Goal: Task Accomplishment & Management: Use online tool/utility

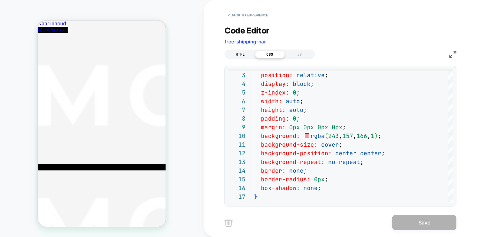
click at [245, 54] on div "HTML" at bounding box center [240, 55] width 30 height 8
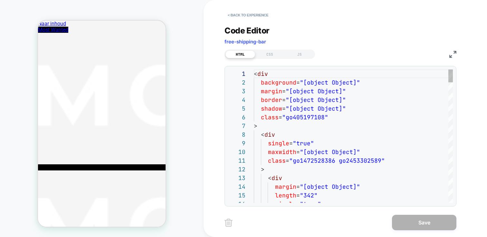
scroll to position [87, 0]
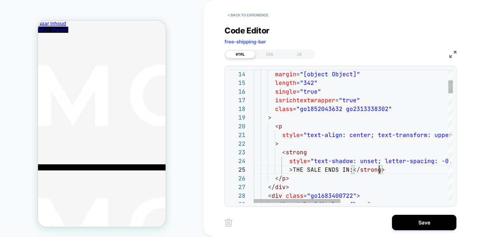
scroll to position [43, 35]
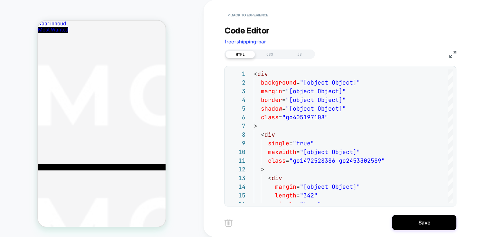
type textarea "**********"
click at [0, 0] on div "HTML CSS JS" at bounding box center [0, 0] width 0 height 0
click at [272, 60] on div "**********" at bounding box center [340, 112] width 232 height 189
click at [269, 55] on div "CSS" at bounding box center [270, 55] width 30 height 8
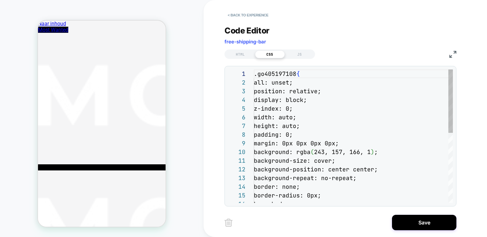
scroll to position [87, 0]
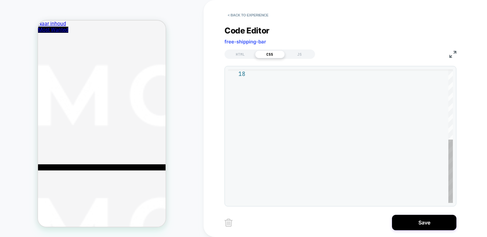
click at [315, 96] on div at bounding box center [353, 63] width 199 height 282
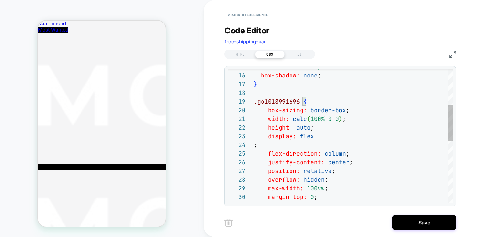
click at [343, 98] on div "border-radius: 0px ; box-shadow: none ; } .go1018991696 { box-sizing: border-bo…" at bounding box center [353, 186] width 199 height 490
click at [327, 91] on div "border-radius: 0px ; box-shadow: none ; } .go1018991696 { box-sizing: border-bo…" at bounding box center [353, 186] width 199 height 490
click at [253, 143] on div "24" at bounding box center [241, 145] width 26 height 9
click at [250, 144] on div "24" at bounding box center [241, 145] width 26 height 9
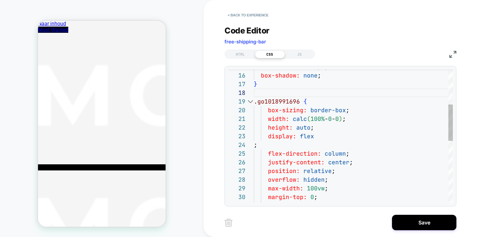
click at [253, 145] on div "24" at bounding box center [241, 145] width 26 height 9
click at [255, 145] on div "border-radius: 0px ; box-shadow: none ; } .go1018991696 { box-sizing: border-bo…" at bounding box center [353, 186] width 199 height 490
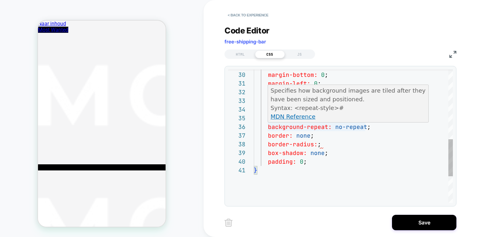
click at [356, 122] on div "Specifies how background images are tiled after they have been sized and positi…" at bounding box center [348, 104] width 161 height 38
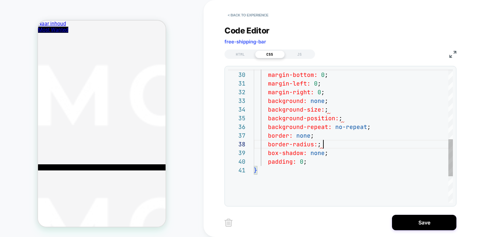
click at [416, 143] on div "} box-shadow: none ; padding: 0 ; border: none ; border-radius: ; background: n…" at bounding box center [353, 59] width 199 height 482
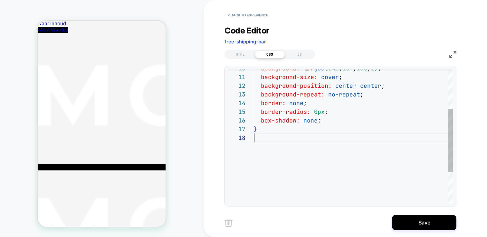
scroll to position [61, 0]
type textarea "**********"
click at [237, 54] on div "HTML" at bounding box center [240, 55] width 30 height 8
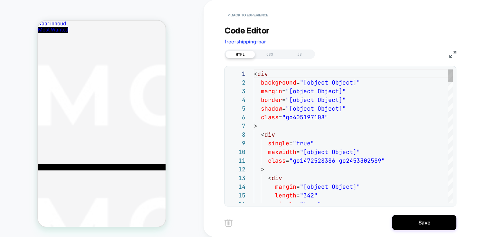
scroll to position [87, 0]
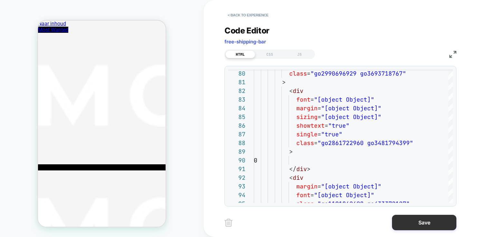
click at [0, 0] on button "Save" at bounding box center [0, 0] width 0 height 0
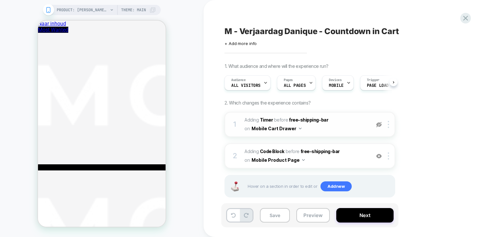
scroll to position [0, 0]
click at [380, 125] on img at bounding box center [378, 124] width 5 height 5
click at [309, 218] on button "Preview" at bounding box center [312, 215] width 33 height 14
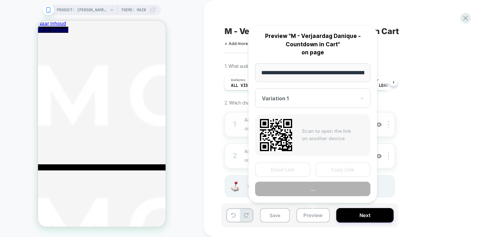
scroll to position [0, 89]
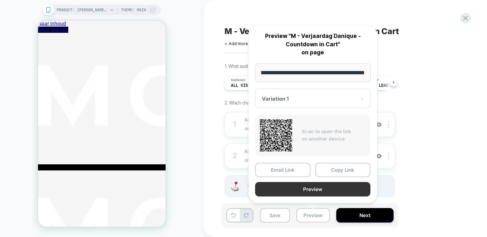
click at [312, 187] on button "Preview" at bounding box center [312, 189] width 115 height 14
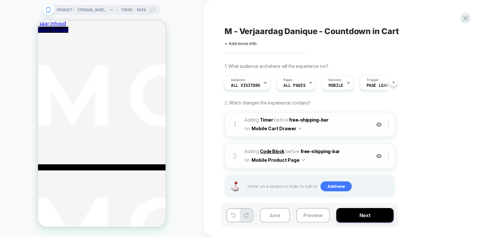
click at [274, 151] on b "Code Block" at bounding box center [272, 151] width 24 height 5
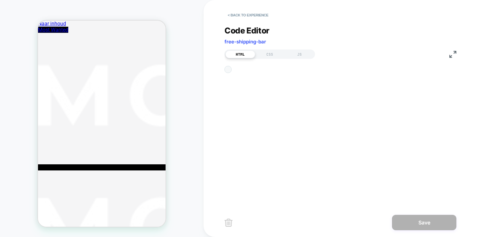
scroll to position [87, 0]
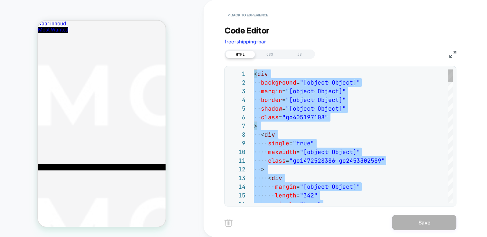
type textarea "**********"
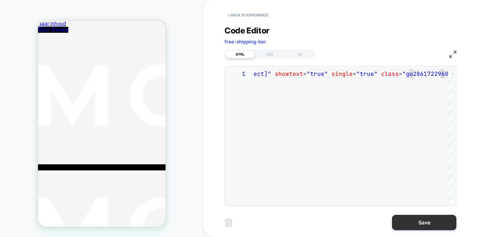
click at [420, 216] on button "Save" at bounding box center [424, 222] width 64 height 15
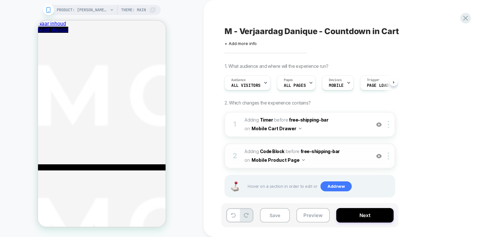
scroll to position [0, 0]
click at [277, 150] on b "Code Block" at bounding box center [272, 151] width 24 height 5
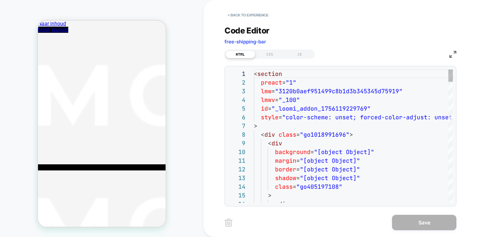
scroll to position [43, 0]
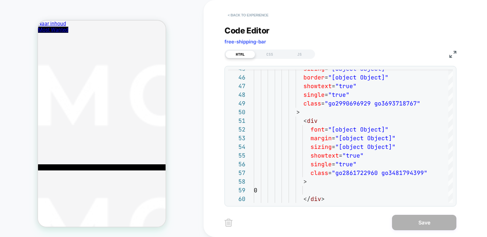
click at [247, 14] on button "< Back to experience" at bounding box center [247, 15] width 47 height 10
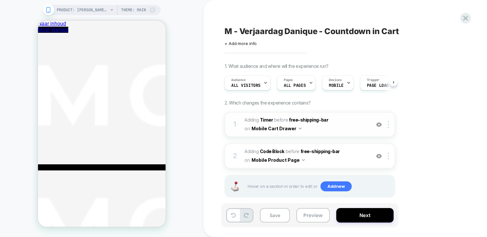
scroll to position [0, 0]
click at [265, 121] on b "Timer" at bounding box center [266, 119] width 13 height 5
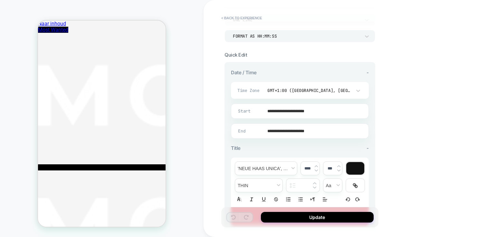
scroll to position [101, 0]
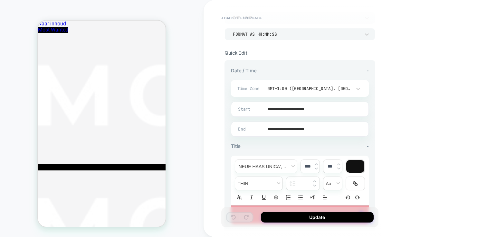
click at [297, 105] on input "**********" at bounding box center [298, 109] width 137 height 15
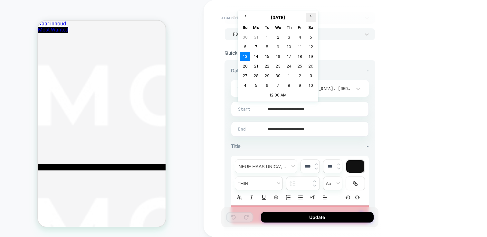
click at [311, 15] on span "›" at bounding box center [311, 16] width 10 height 5
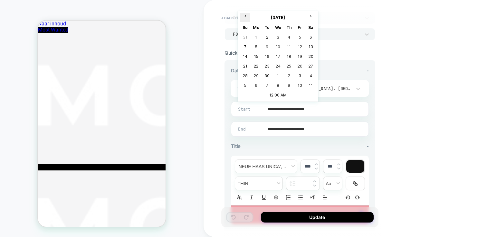
click at [245, 15] on span "‹" at bounding box center [245, 16] width 10 height 5
click at [310, 18] on th "›" at bounding box center [311, 17] width 10 height 9
click at [258, 38] on td "1" at bounding box center [256, 37] width 10 height 9
type input "**********"
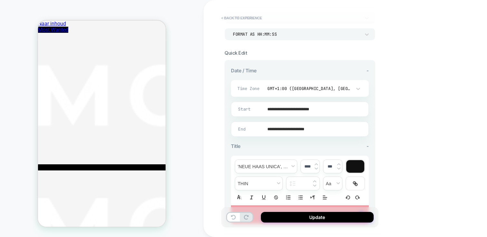
click at [315, 129] on input "**********" at bounding box center [298, 129] width 137 height 15
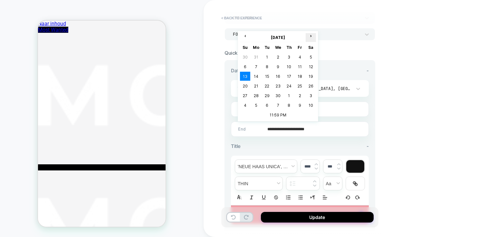
click at [308, 36] on span "›" at bounding box center [311, 35] width 10 height 5
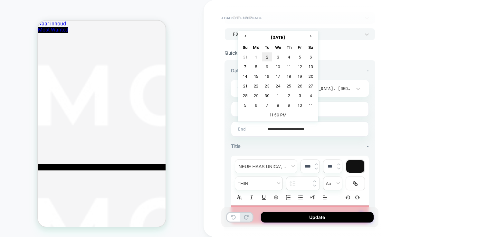
click at [268, 56] on td "2" at bounding box center [267, 56] width 10 height 9
type input "**********"
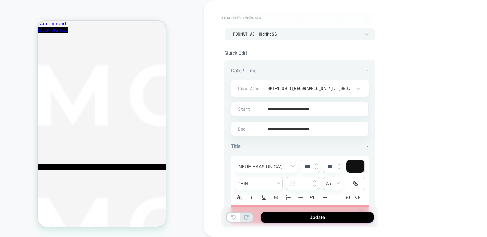
click at [0, 0] on div "**********" at bounding box center [0, 0] width 0 height 0
click at [322, 220] on button "Update" at bounding box center [317, 217] width 113 height 11
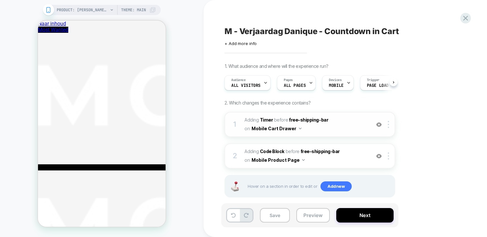
scroll to position [0, 0]
click at [327, 221] on button "Preview" at bounding box center [312, 215] width 33 height 14
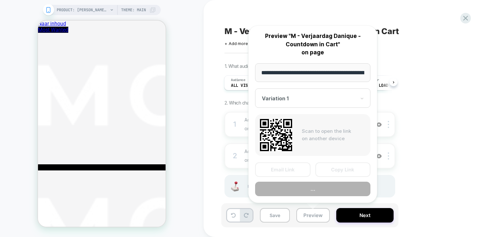
scroll to position [0, 89]
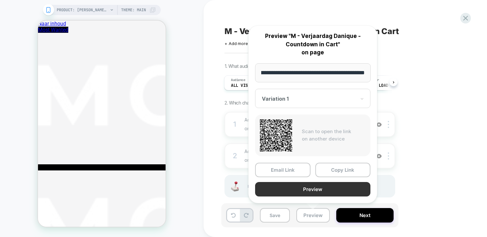
click at [324, 183] on button "Preview" at bounding box center [312, 189] width 115 height 14
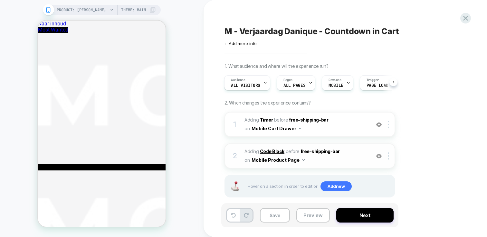
click at [273, 150] on b "Code Block" at bounding box center [272, 151] width 24 height 5
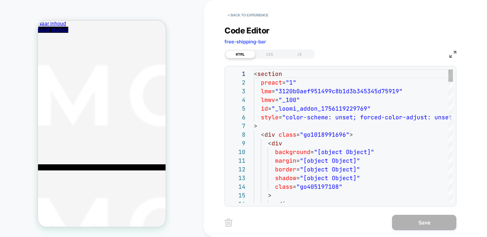
scroll to position [43, 0]
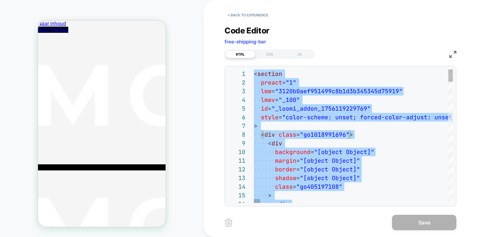
scroll to position [0, 1739]
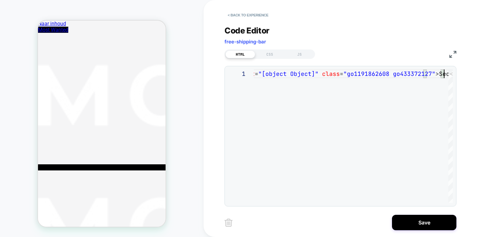
type textarea "**********"
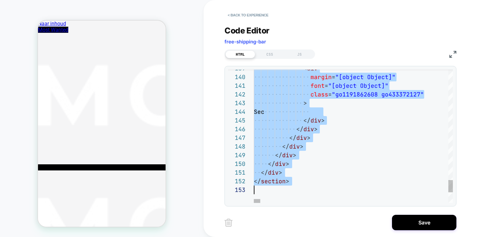
scroll to position [0, 0]
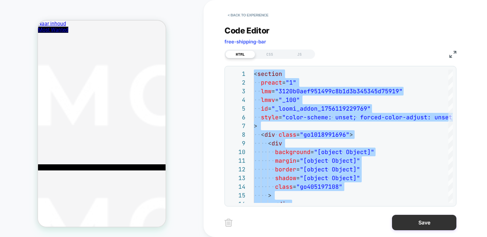
click at [420, 228] on button "Save" at bounding box center [424, 222] width 64 height 15
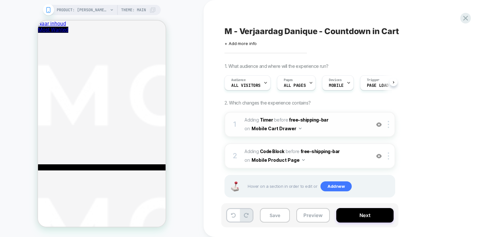
scroll to position [0, 0]
click at [379, 122] on img at bounding box center [378, 124] width 5 height 5
click at [379, 124] on img at bounding box center [378, 124] width 5 height 5
click at [387, 124] on div at bounding box center [389, 124] width 11 height 7
click at [281, 151] on b "Code Block" at bounding box center [272, 151] width 24 height 5
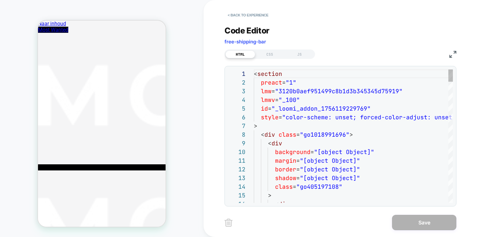
scroll to position [43, 0]
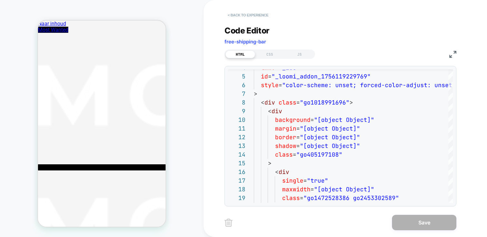
click at [249, 17] on button "< Back to experience" at bounding box center [247, 15] width 47 height 10
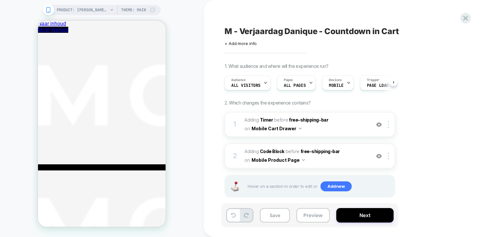
scroll to position [0, 0]
click at [379, 158] on img at bounding box center [378, 156] width 5 height 5
click at [274, 218] on button "Save" at bounding box center [275, 215] width 30 height 14
click at [316, 215] on button "Preview" at bounding box center [312, 215] width 33 height 14
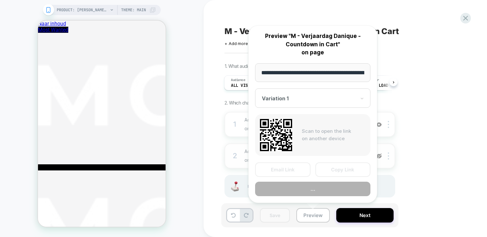
scroll to position [0, 89]
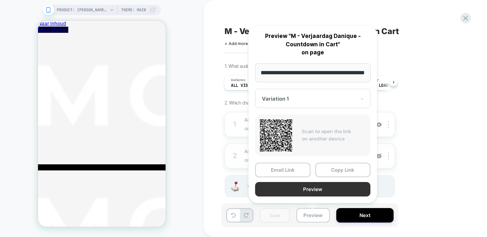
click at [321, 195] on button "Preview" at bounding box center [312, 189] width 115 height 14
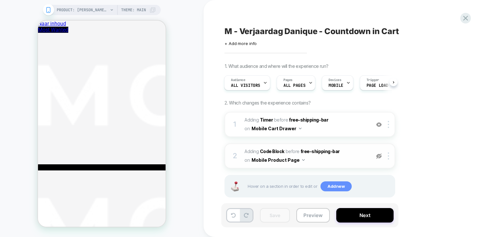
click at [334, 187] on span "Add new" at bounding box center [335, 187] width 31 height 10
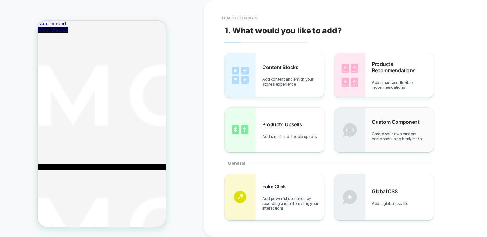
click at [368, 136] on div "Custom Component Create your own custom componet using html/css/js" at bounding box center [383, 130] width 99 height 44
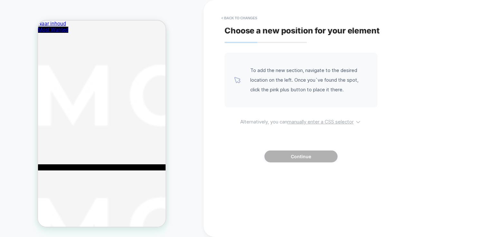
click at [317, 123] on u "manually enter a CSS selector" at bounding box center [320, 122] width 66 height 6
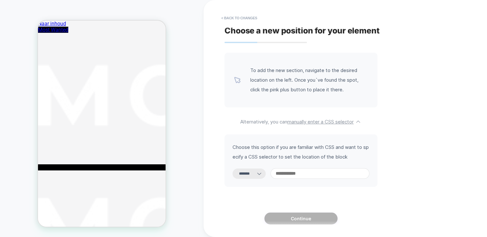
click at [245, 173] on select "**********" at bounding box center [249, 174] width 33 height 10
select select "**********"
click at [233, 169] on select "**********" at bounding box center [249, 174] width 33 height 10
click at [301, 176] on input at bounding box center [320, 173] width 99 height 11
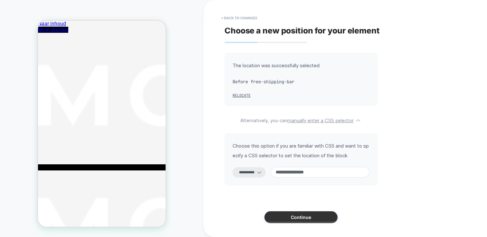
type input "**********"
click at [313, 221] on button "Continue" at bounding box center [300, 218] width 73 height 12
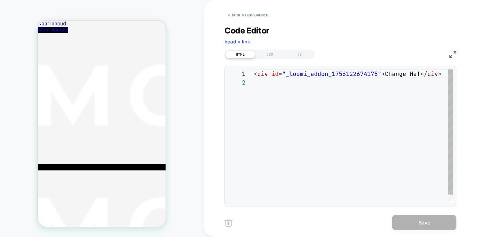
scroll to position [9, 0]
click at [298, 112] on div "< div id = "_loomi_addon_1756122674175" > Change Me! </ div >" at bounding box center [353, 141] width 199 height 142
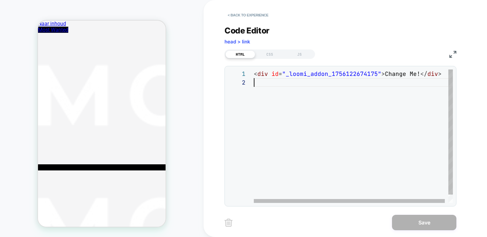
type textarea "**********"
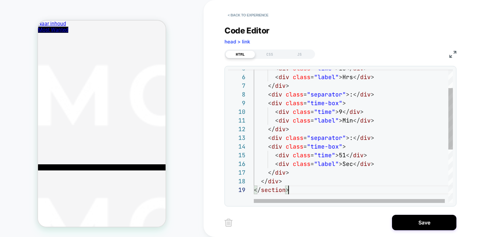
scroll to position [70, 35]
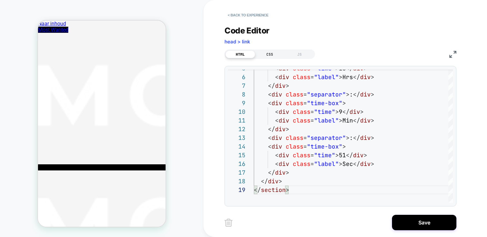
click at [269, 54] on div "CSS" at bounding box center [270, 55] width 30 height 8
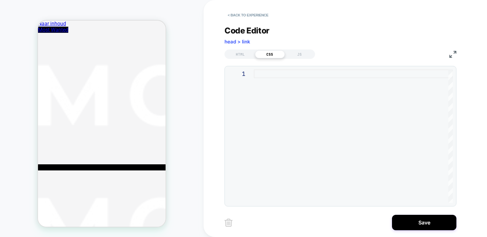
click at [291, 85] on div at bounding box center [353, 137] width 199 height 134
type textarea "**********"
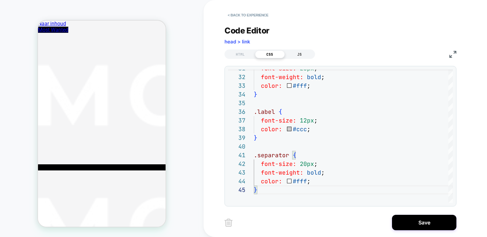
click at [303, 53] on div "JS" at bounding box center [300, 55] width 30 height 8
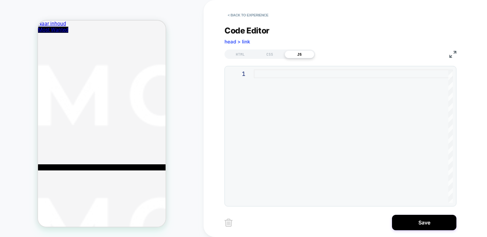
click at [323, 97] on div at bounding box center [353, 137] width 199 height 134
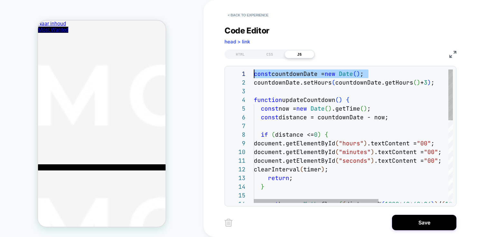
scroll to position [0, 0]
drag, startPoint x: 355, startPoint y: 72, endPoint x: 226, endPoint y: 68, distance: 128.6
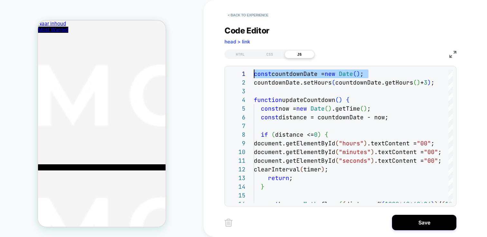
type textarea "**********"
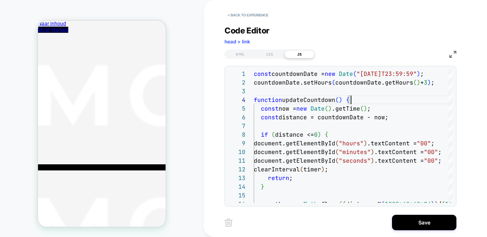
click at [265, 48] on div "HTML CSS JS" at bounding box center [340, 53] width 232 height 11
click at [270, 55] on div "CSS" at bounding box center [270, 55] width 30 height 8
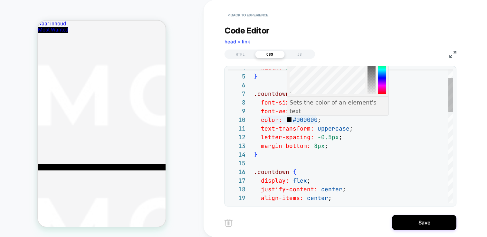
scroll to position [87, 0]
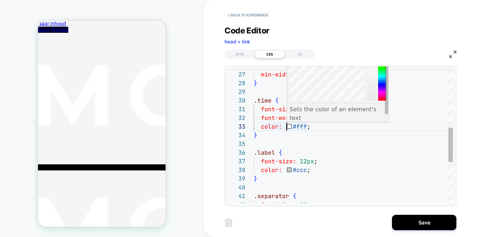
click at [289, 127] on div "align-items: center ; min-width: 40px ; } .time { font-size: 20px ; font-weight…" at bounding box center [353, 102] width 199 height 516
type textarea "**********"
click at [349, 145] on div "align-items: center ; min-width: 40px ; } .time { font-size: 20px ; font-weight…" at bounding box center [353, 102] width 199 height 516
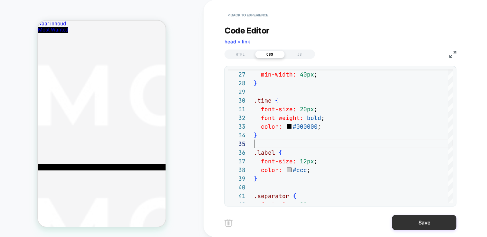
click at [428, 226] on button "Save" at bounding box center [424, 222] width 64 height 15
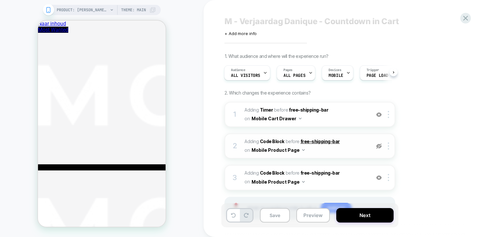
scroll to position [11, 0]
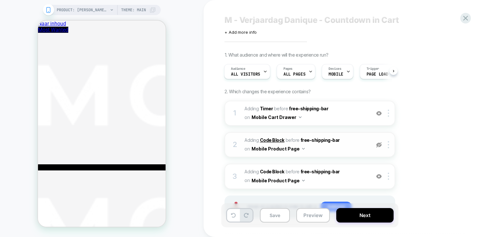
click at [274, 138] on b "Code Block" at bounding box center [272, 140] width 24 height 5
click at [273, 139] on b "Code Block" at bounding box center [272, 140] width 24 height 5
click at [264, 140] on b "Code Block" at bounding box center [272, 140] width 24 height 5
click at [378, 146] on img at bounding box center [378, 144] width 5 height 5
click at [378, 111] on img at bounding box center [378, 113] width 5 height 5
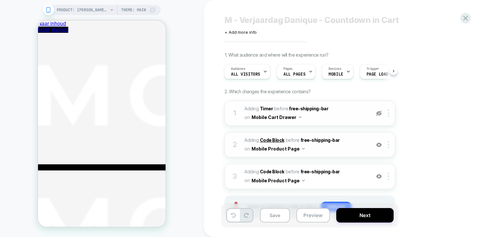
click at [277, 138] on b "Code Block" at bounding box center [272, 140] width 24 height 5
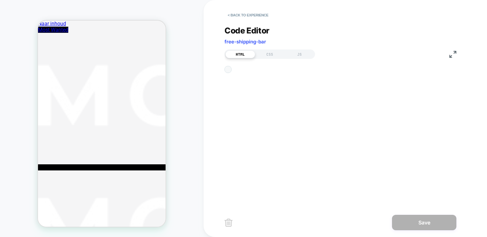
scroll to position [43, 0]
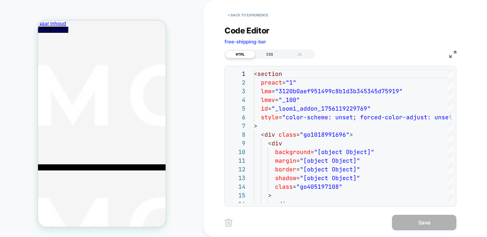
click at [276, 51] on div "CSS" at bounding box center [270, 55] width 30 height 8
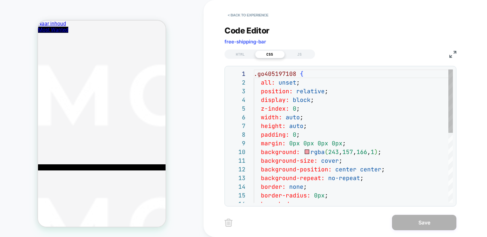
scroll to position [87, 0]
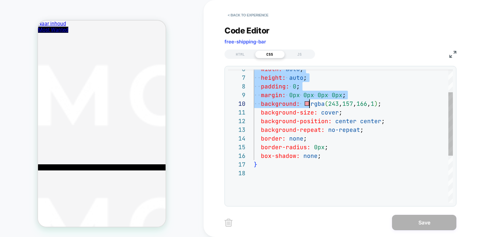
type textarea "**********"
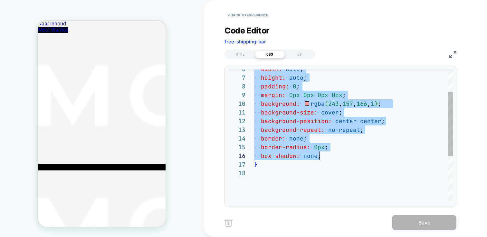
scroll to position [9, 66]
drag, startPoint x: 261, startPoint y: 83, endPoint x: 350, endPoint y: 154, distance: 113.9
click at [244, 55] on div "HTML" at bounding box center [240, 55] width 30 height 8
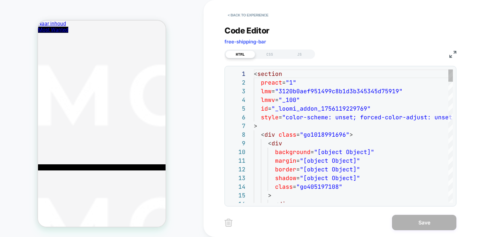
scroll to position [43, 0]
click at [241, 13] on button "< Back to experience" at bounding box center [247, 15] width 47 height 10
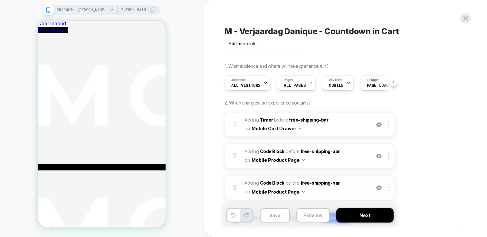
scroll to position [0, 0]
click at [283, 181] on b "Code Block" at bounding box center [272, 182] width 24 height 5
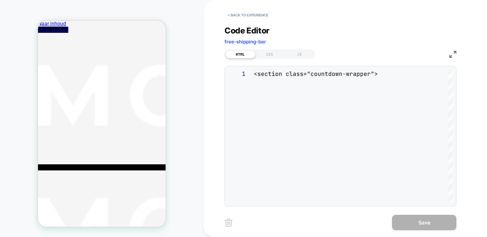
scroll to position [87, 0]
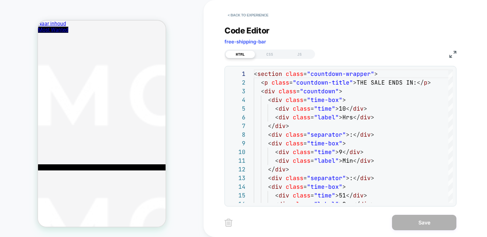
click at [261, 49] on div "HTML CSS JS" at bounding box center [340, 53] width 232 height 11
click at [266, 51] on div "CSS" at bounding box center [270, 55] width 30 height 8
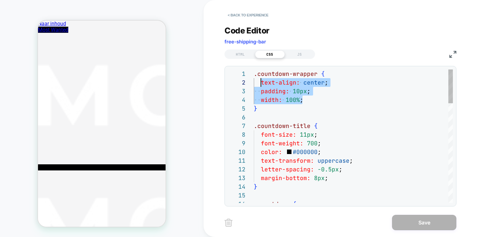
scroll to position [9, 7]
drag, startPoint x: 311, startPoint y: 99, endPoint x: 261, endPoint y: 83, distance: 53.1
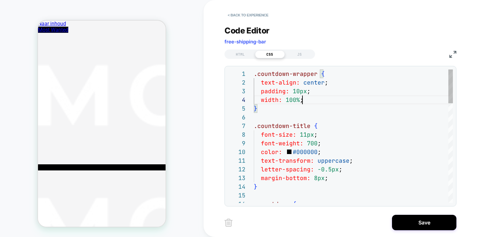
scroll to position [26, 49]
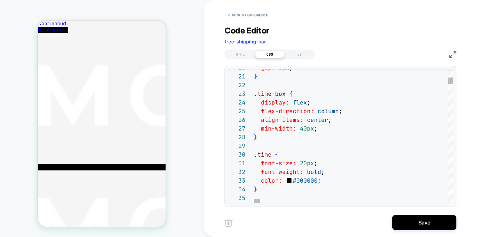
type textarea "**********"
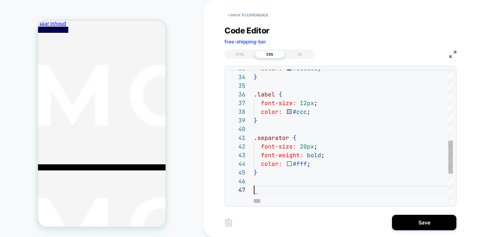
scroll to position [52, 0]
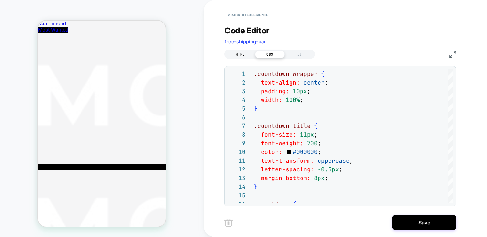
click at [243, 51] on div "HTML" at bounding box center [240, 55] width 30 height 8
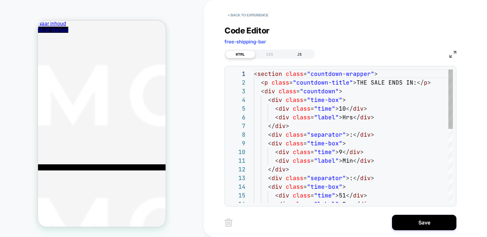
scroll to position [87, 0]
click at [271, 52] on div "CSS" at bounding box center [270, 55] width 30 height 8
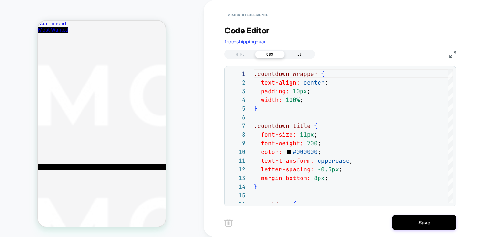
click at [296, 56] on div "JS" at bounding box center [300, 55] width 30 height 8
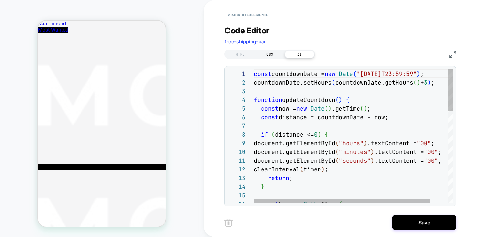
click at [267, 55] on div "CSS" at bounding box center [270, 55] width 30 height 8
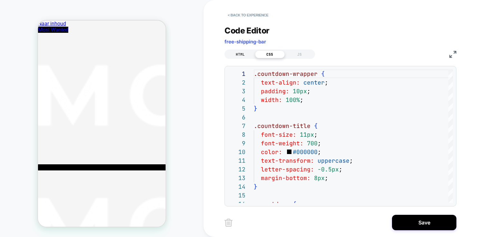
click at [250, 54] on div "HTML" at bounding box center [240, 55] width 30 height 8
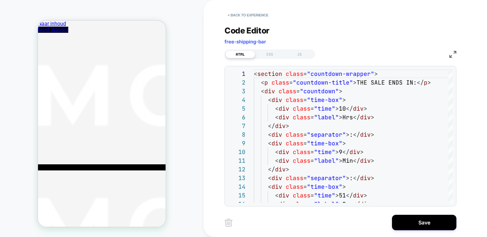
click at [268, 48] on div "HTML CSS JS" at bounding box center [340, 53] width 232 height 11
click at [271, 53] on div "CSS" at bounding box center [270, 55] width 30 height 8
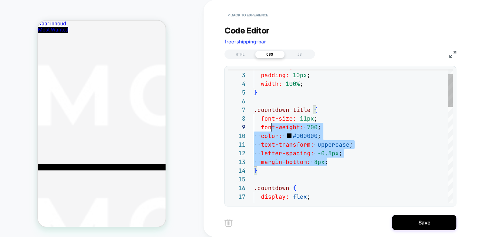
scroll to position [61, 0]
drag, startPoint x: 324, startPoint y: 157, endPoint x: 253, endPoint y: 118, distance: 81.2
type textarea "**********"
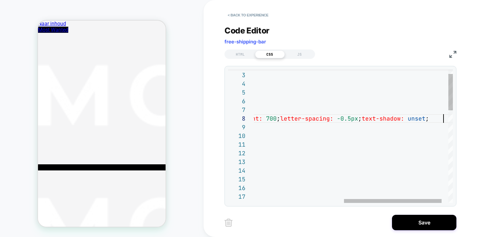
scroll to position [61, 365]
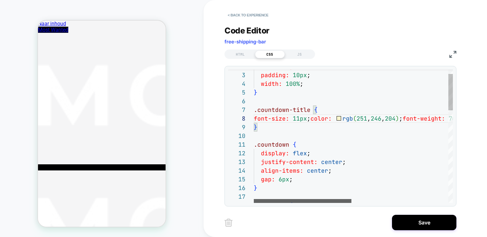
click at [310, 203] on div at bounding box center [303, 201] width 98 height 4
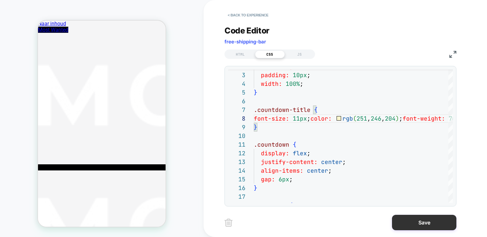
click at [433, 219] on button "Save" at bounding box center [424, 222] width 64 height 15
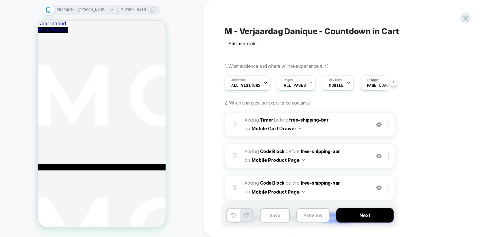
scroll to position [0, 0]
click at [271, 183] on b "Code Block" at bounding box center [272, 182] width 24 height 5
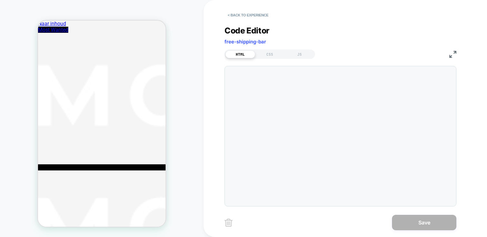
scroll to position [87, 0]
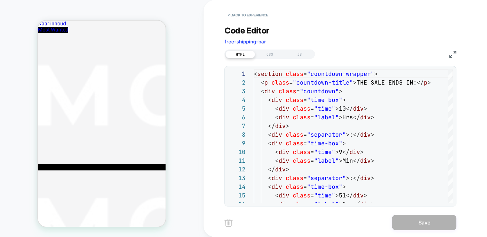
click at [258, 50] on div "HTML CSS JS" at bounding box center [269, 54] width 91 height 9
click at [269, 52] on div "CSS" at bounding box center [270, 55] width 30 height 8
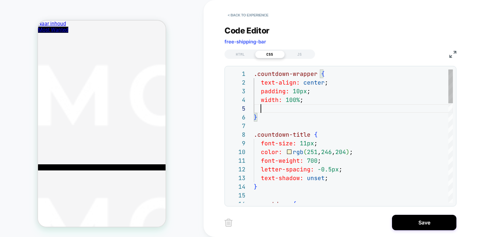
scroll to position [35, 142]
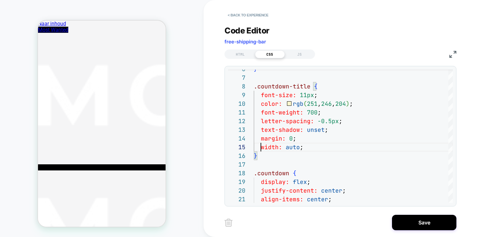
type textarea "**********"
click at [240, 57] on div "HTML" at bounding box center [240, 55] width 30 height 8
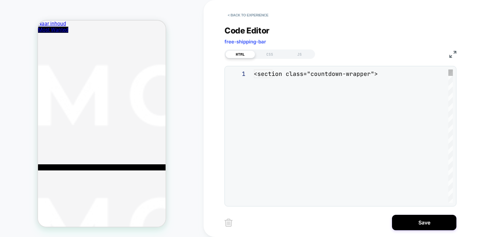
scroll to position [87, 0]
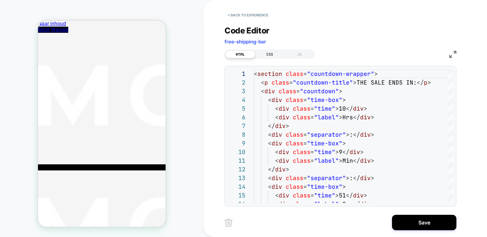
click at [266, 53] on div "CSS" at bounding box center [270, 55] width 30 height 8
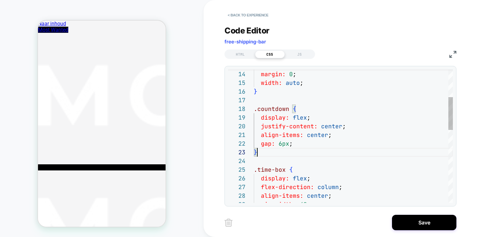
click at [333, 150] on div "text-shadow: unset ; margin: 0 ; width: auto ; } .countdown { display: flex ; j…" at bounding box center [353, 228] width 199 height 542
click at [335, 144] on div "text-shadow: unset ; margin: 0 ; width: auto ; } .countdown { display: flex ; j…" at bounding box center [353, 228] width 199 height 542
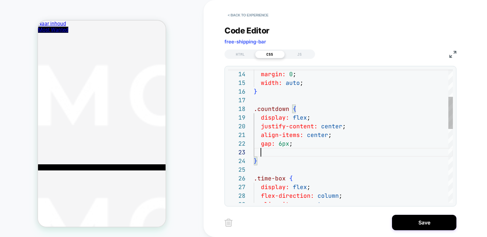
scroll to position [17, 111]
click at [274, 152] on div "text-shadow: unset ; margin: 0 ; width: auto ; } .countdown { display: flex ; j…" at bounding box center [353, 232] width 199 height 551
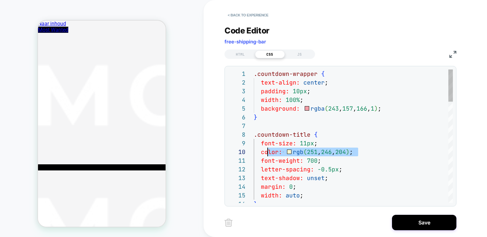
scroll to position [78, 0]
drag, startPoint x: 368, startPoint y: 154, endPoint x: 252, endPoint y: 154, distance: 115.6
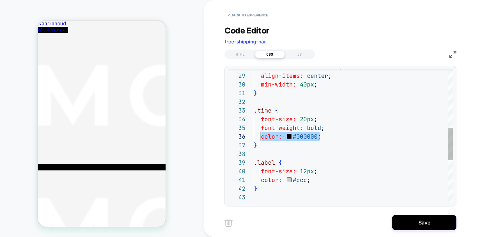
drag, startPoint x: 329, startPoint y: 136, endPoint x: 259, endPoint y: 135, distance: 70.2
click at [259, 135] on div "flex-direction: column ; align-items: center ; min-width: 40px ; } .time { font…" at bounding box center [353, 103] width 199 height 551
click at [326, 148] on div "flex-direction: column ; align-items: center ; min-width: 40px ; } .time { font…" at bounding box center [353, 103] width 199 height 551
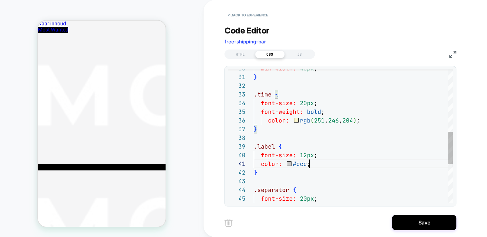
scroll to position [0, 7]
drag, startPoint x: 317, startPoint y: 164, endPoint x: 253, endPoint y: 165, distance: 64.7
click at [254, 165] on div "min-width: 40px ; } .time { font-size: 20px ; font-weight: bold ; color: rgb ( …" at bounding box center [353, 87] width 199 height 551
click at [332, 176] on div "min-width: 40px ; } .time { font-size: 20px ; font-weight: bold ; color: rgb ( …" at bounding box center [353, 87] width 199 height 551
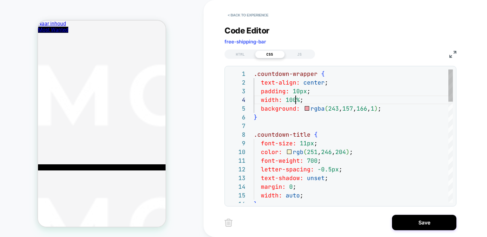
scroll to position [26, 35]
drag, startPoint x: 294, startPoint y: 100, endPoint x: 288, endPoint y: 100, distance: 6.8
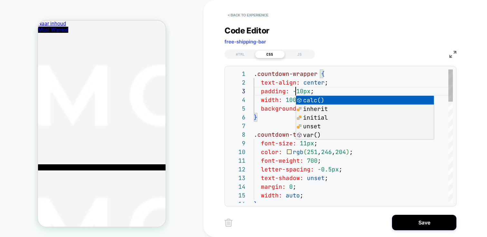
scroll to position [17, 42]
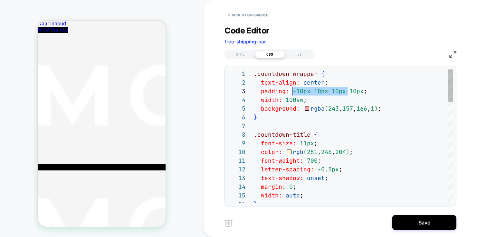
scroll to position [17, 38]
drag, startPoint x: 348, startPoint y: 91, endPoint x: 294, endPoint y: 91, distance: 53.8
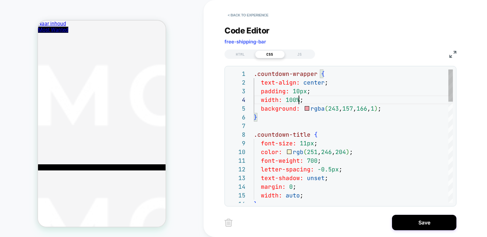
scroll to position [17, 42]
drag, startPoint x: 298, startPoint y: 92, endPoint x: 294, endPoint y: 92, distance: 4.5
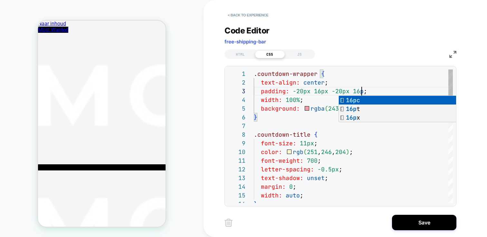
scroll to position [17, 111]
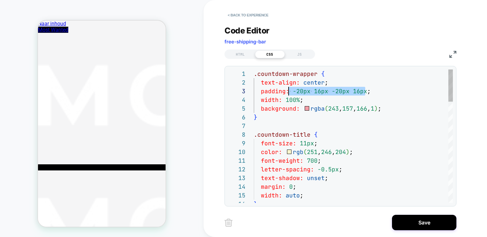
drag, startPoint x: 364, startPoint y: 91, endPoint x: 290, endPoint y: 91, distance: 74.4
drag, startPoint x: 299, startPoint y: 92, endPoint x: 292, endPoint y: 92, distance: 6.8
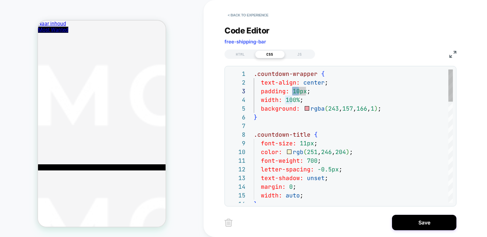
scroll to position [17, 42]
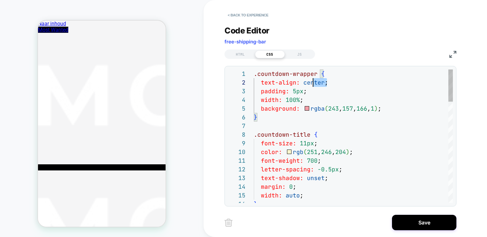
scroll to position [9, 0]
drag, startPoint x: 332, startPoint y: 83, endPoint x: 242, endPoint y: 82, distance: 90.2
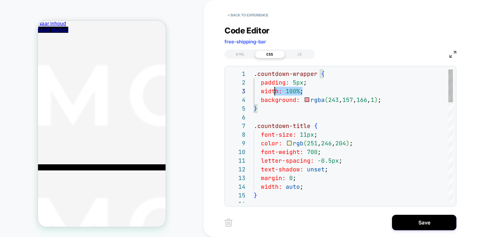
scroll to position [17, 0]
drag, startPoint x: 309, startPoint y: 91, endPoint x: 253, endPoint y: 91, distance: 56.0
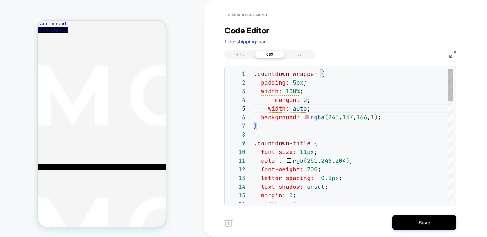
scroll to position [35, 0]
drag, startPoint x: 250, startPoint y: 107, endPoint x: 238, endPoint y: 107, distance: 12.2
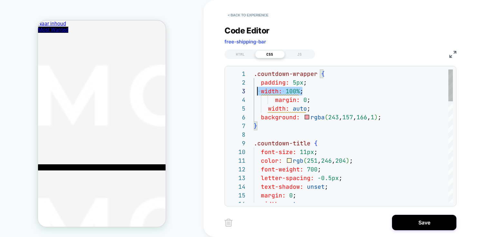
drag, startPoint x: 257, startPoint y: 89, endPoint x: 238, endPoint y: 89, distance: 19.0
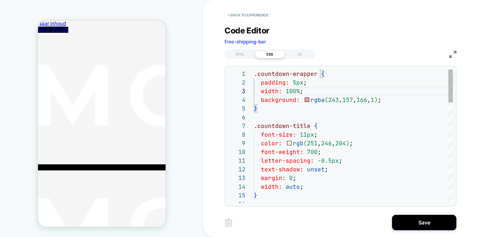
scroll to position [9, 0]
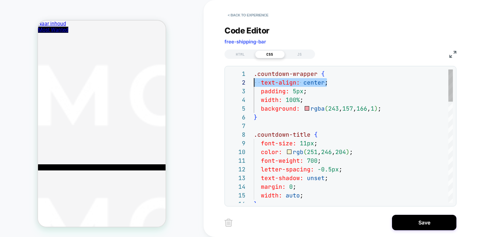
drag, startPoint x: 339, startPoint y: 83, endPoint x: 225, endPoint y: 82, distance: 113.7
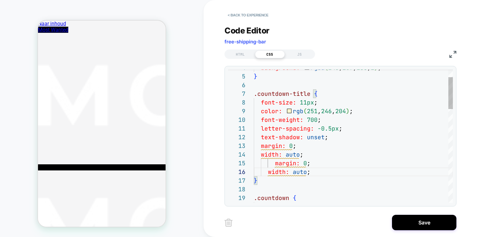
scroll to position [35, 0]
drag, startPoint x: 316, startPoint y: 172, endPoint x: 237, endPoint y: 162, distance: 79.9
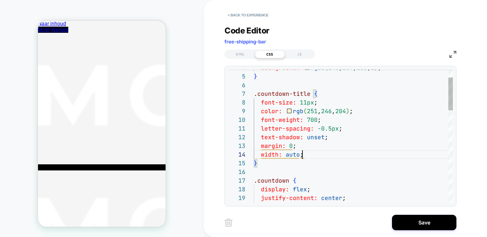
scroll to position [26, 49]
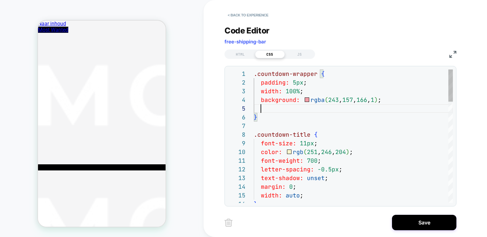
scroll to position [35, 111]
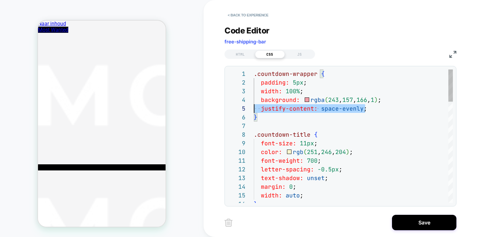
scroll to position [35, 0]
drag, startPoint x: 383, startPoint y: 108, endPoint x: 222, endPoint y: 109, distance: 161.0
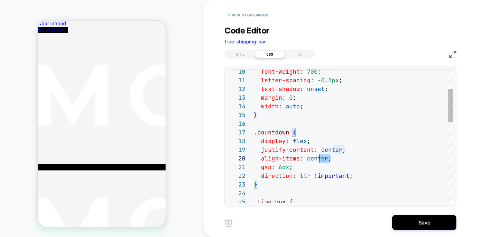
scroll to position [78, 0]
drag, startPoint x: 338, startPoint y: 158, endPoint x: 238, endPoint y: 158, distance: 99.5
drag, startPoint x: 354, startPoint y: 149, endPoint x: 229, endPoint y: 149, distance: 125.0
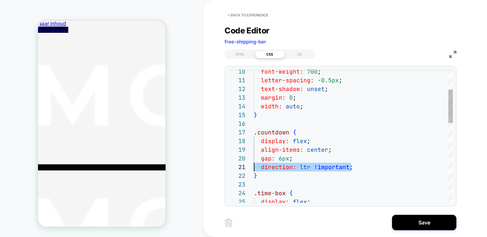
drag, startPoint x: 363, startPoint y: 167, endPoint x: 217, endPoint y: 165, distance: 145.9
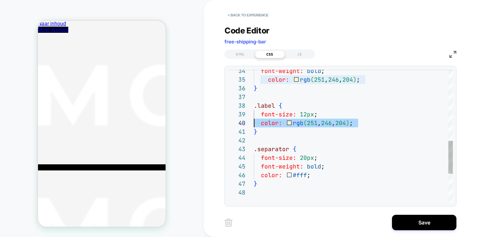
scroll to position [78, 0]
drag, startPoint x: 310, startPoint y: 122, endPoint x: 250, endPoint y: 122, distance: 60.2
click at [254, 122] on div ".separator { font-size: 20px ; font-weight: bold ; } font-size: 12px ; color: r…" at bounding box center [353, 51] width 199 height 542
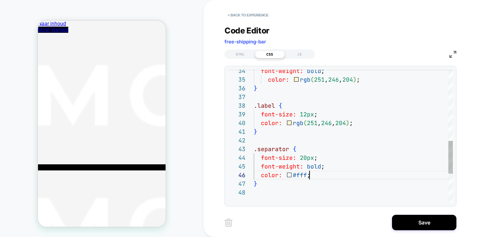
scroll to position [43, 0]
drag, startPoint x: 310, startPoint y: 177, endPoint x: 222, endPoint y: 173, distance: 88.0
click at [254, 173] on div ".separator { font-size: 20px ; font-weight: bold ; } font-size: 12px ; color: r…" at bounding box center [353, 51] width 199 height 542
click at [349, 152] on div ".separator { font-size: 20px ; font-weight: bold ; } font-size: 12px ; color: r…" at bounding box center [353, 51] width 199 height 542
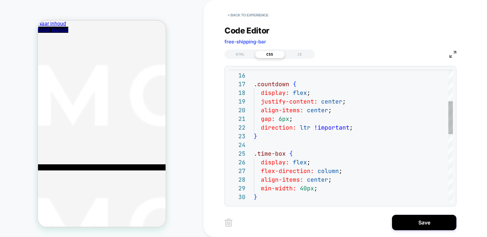
scroll to position [70, 0]
drag, startPoint x: 354, startPoint y: 100, endPoint x: 205, endPoint y: 101, distance: 148.5
click at [254, 101] on div "justify-content: center ; align-items: center ; gap: 6px ; direction: ltr !impo…" at bounding box center [353, 212] width 199 height 542
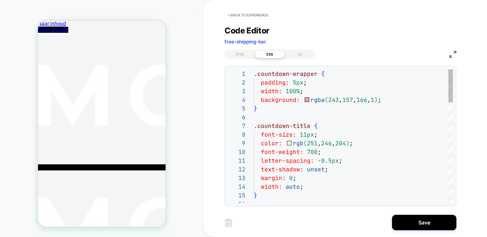
scroll to position [9, 52]
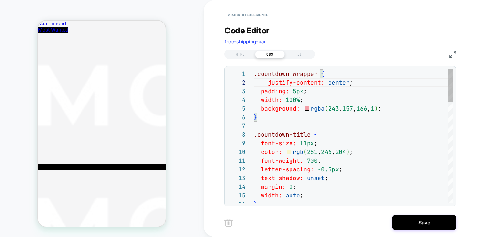
scroll to position [9, 97]
drag, startPoint x: 244, startPoint y: 82, endPoint x: 237, endPoint y: 81, distance: 7.1
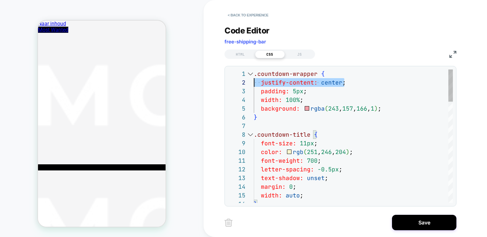
drag, startPoint x: 299, startPoint y: 83, endPoint x: 255, endPoint y: 83, distance: 44.1
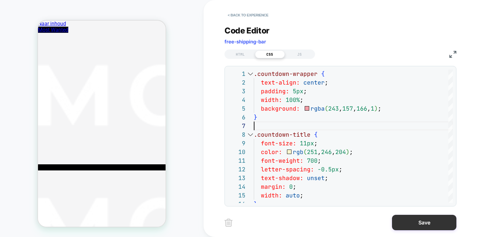
type textarea "**********"
click at [412, 220] on button "Save" at bounding box center [424, 222] width 64 height 15
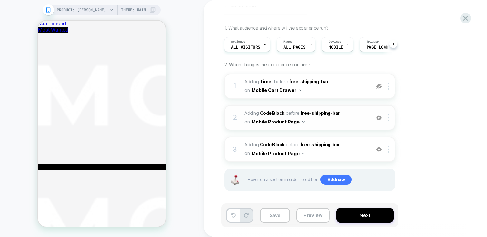
scroll to position [40, 0]
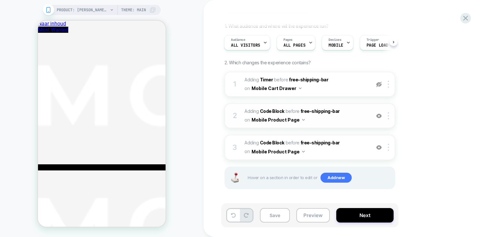
click at [380, 116] on img at bounding box center [378, 115] width 5 height 5
click at [378, 83] on img at bounding box center [378, 84] width 5 height 5
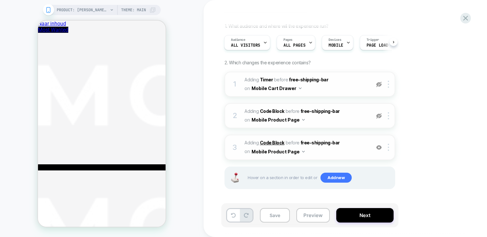
click at [273, 144] on b "Code Block" at bounding box center [272, 142] width 24 height 5
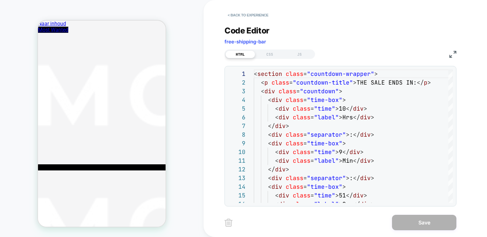
scroll to position [87, 0]
click at [299, 55] on div "JS" at bounding box center [300, 55] width 30 height 8
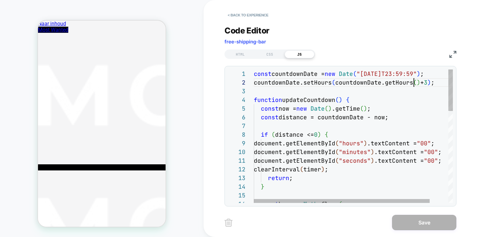
drag, startPoint x: 430, startPoint y: 82, endPoint x: 416, endPoint y: 82, distance: 14.2
type textarea "**********"
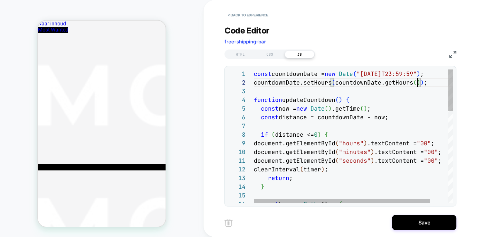
scroll to position [35, 122]
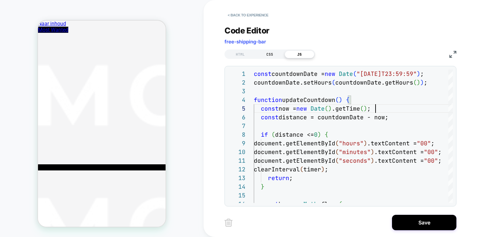
click at [272, 53] on div "CSS" at bounding box center [270, 55] width 30 height 8
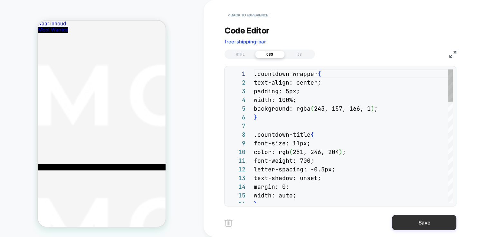
scroll to position [87, 0]
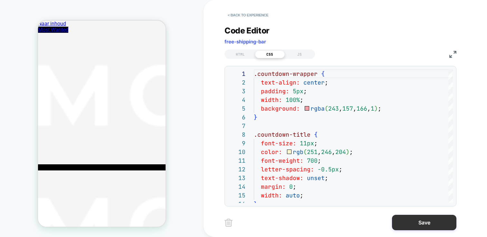
click at [432, 227] on button "Save" at bounding box center [424, 222] width 64 height 15
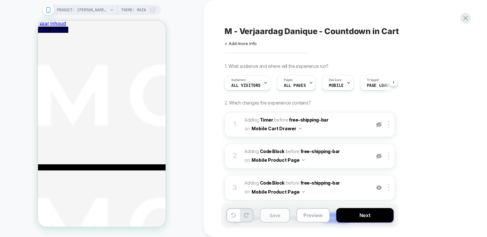
scroll to position [0, 0]
click at [277, 215] on button "Save" at bounding box center [275, 215] width 30 height 14
click at [329, 216] on div "Save Preview Next" at bounding box center [309, 216] width 177 height 24
click at [311, 213] on button "Preview" at bounding box center [312, 215] width 33 height 14
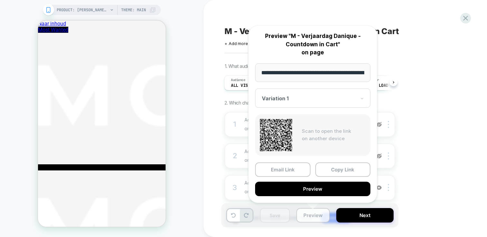
scroll to position [0, 0]
click at [316, 188] on button "Preview" at bounding box center [312, 189] width 115 height 14
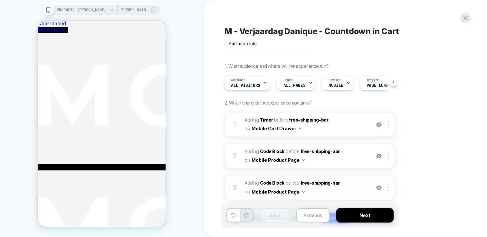
click at [267, 184] on b "Code Block" at bounding box center [272, 182] width 24 height 5
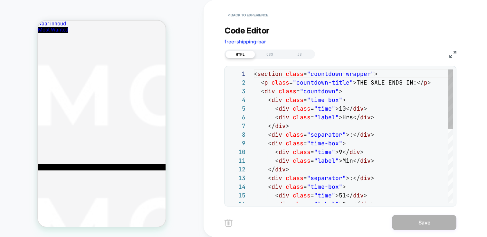
scroll to position [87, 0]
click at [263, 50] on div "HTML CSS JS" at bounding box center [269, 54] width 91 height 9
click at [265, 51] on div "CSS" at bounding box center [270, 55] width 30 height 8
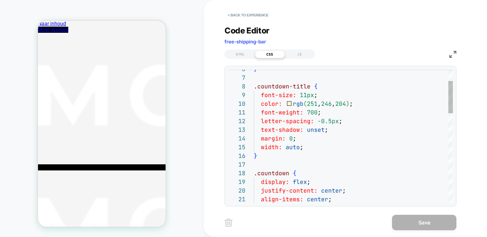
drag, startPoint x: 319, startPoint y: 121, endPoint x: 323, endPoint y: 121, distance: 4.5
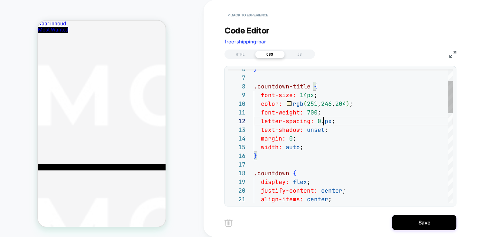
scroll to position [9, 66]
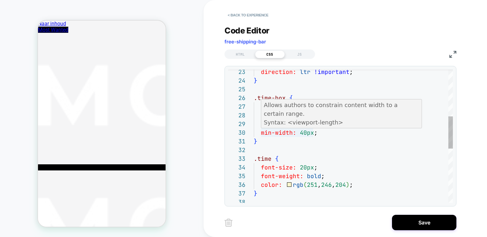
click at [302, 134] on div "direction: ltr !important ; } .time-box { display: flex ; flex-direction: colum…" at bounding box center [353, 151] width 199 height 551
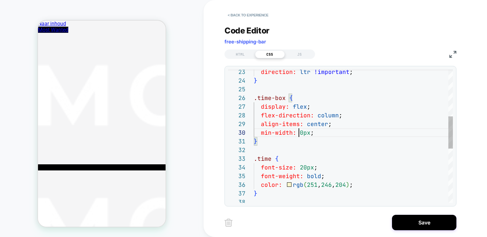
scroll to position [78, 49]
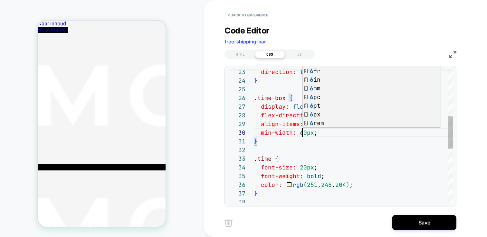
click at [324, 142] on div "direction: ltr !important ; } .time-box { display: flex ; flex-direction: colum…" at bounding box center [353, 151] width 199 height 551
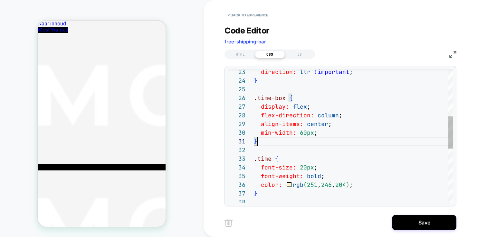
click at [302, 132] on div "direction: ltr !important ; } .time-box { display: flex ; flex-direction: colum…" at bounding box center [353, 151] width 199 height 551
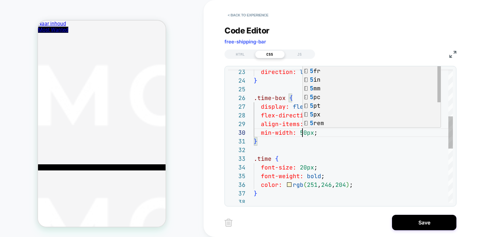
scroll to position [78, 49]
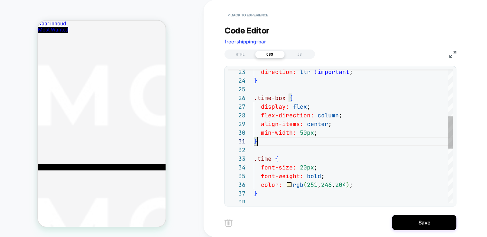
click at [340, 146] on div "direction: ltr !important ; } .time-box { display: flex ; flex-direction: colum…" at bounding box center [353, 151] width 199 height 551
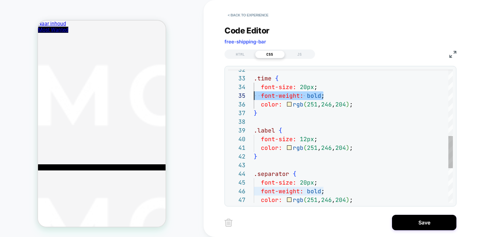
scroll to position [35, 0]
drag, startPoint x: 330, startPoint y: 96, endPoint x: 254, endPoint y: 96, distance: 76.0
click at [254, 96] on div "font-size: 20px ; font-weight: bold ; color: rgb ( 251 , 246 , 204 ) ; } .label…" at bounding box center [353, 71] width 199 height 551
drag, startPoint x: 327, startPoint y: 94, endPoint x: 249, endPoint y: 95, distance: 77.3
click at [254, 95] on div "font-size: 20px ; color: rgb ( 251 , 246 , 204 ) ; } .label { font-size: 12px ;…" at bounding box center [353, 71] width 199 height 551
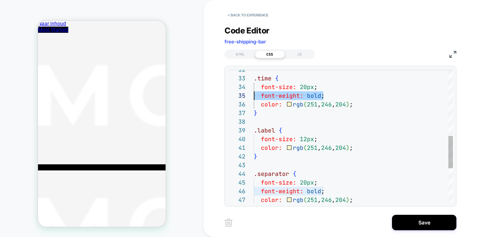
click at [324, 141] on div "font-size: 20px ; color: rgb ( 251 , 246 , 204 ) ; } .label { font-size: 12px ;…" at bounding box center [353, 71] width 199 height 551
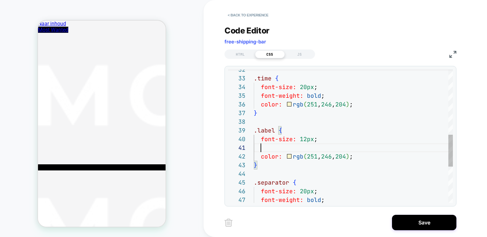
scroll to position [0, 77]
click at [267, 148] on div "font-size: 20px ; color: rgb ( 251 , 246 , 204 ) ; } .label { font-size: 12px ;…" at bounding box center [353, 76] width 199 height 560
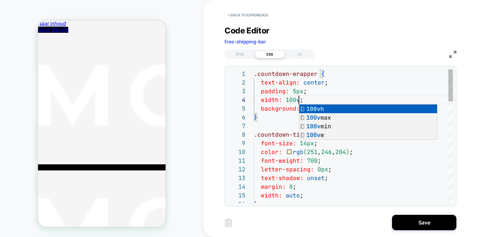
scroll to position [26, 49]
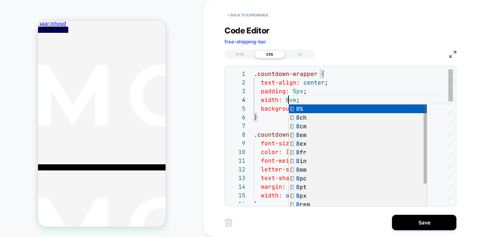
scroll to position [26, 38]
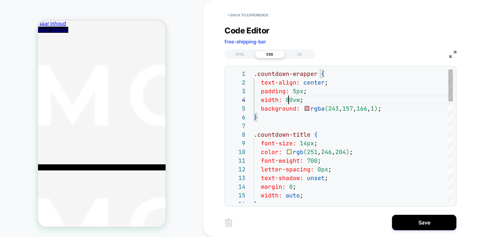
type textarea "**********"
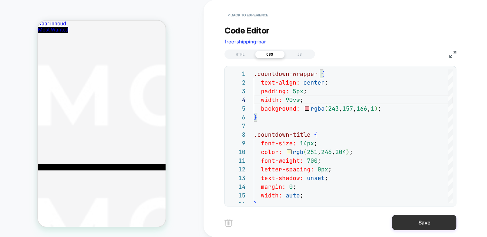
click at [420, 222] on button "Save" at bounding box center [424, 222] width 64 height 15
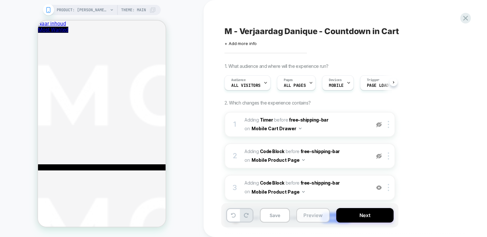
click at [324, 223] on button "Preview" at bounding box center [312, 215] width 33 height 14
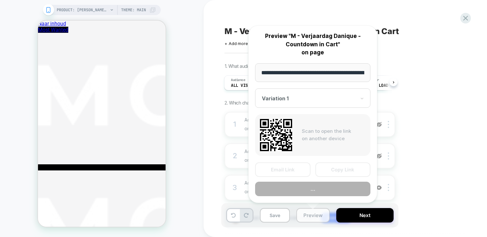
scroll to position [0, 89]
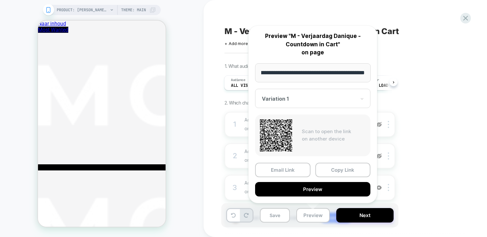
click at [321, 196] on div "**********" at bounding box center [312, 114] width 129 height 178
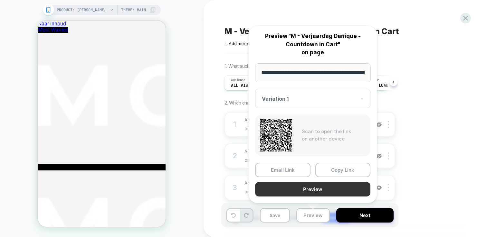
click at [321, 190] on button "Preview" at bounding box center [312, 189] width 115 height 14
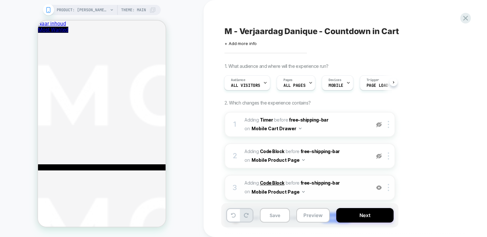
click at [274, 181] on b "Code Block" at bounding box center [272, 182] width 24 height 5
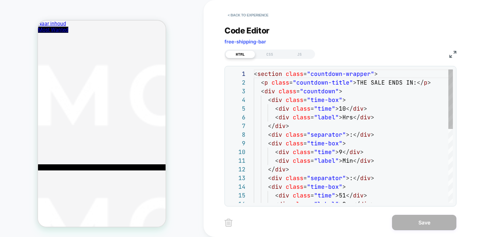
scroll to position [87, 0]
click at [269, 57] on div "CSS" at bounding box center [270, 55] width 30 height 8
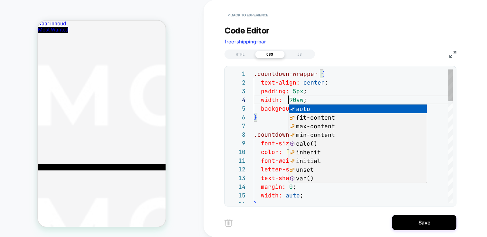
scroll to position [26, 35]
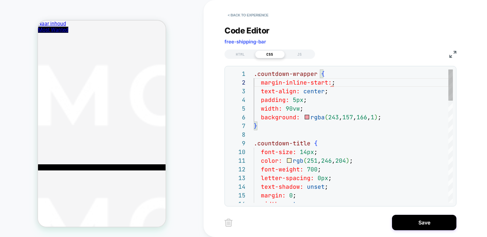
scroll to position [9, 80]
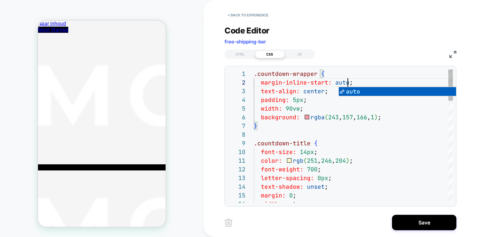
scroll to position [9, 94]
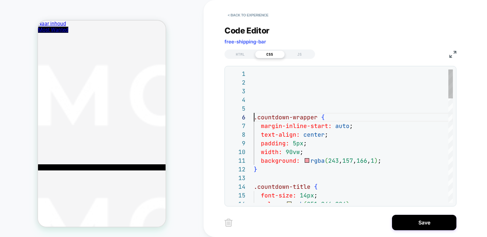
scroll to position [43, 0]
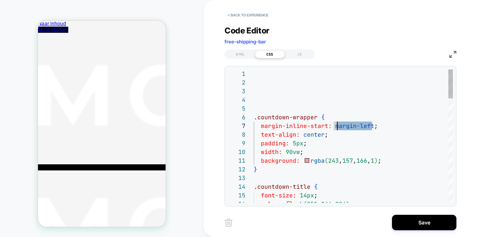
drag, startPoint x: 373, startPoint y: 127, endPoint x: 336, endPoint y: 125, distance: 36.4
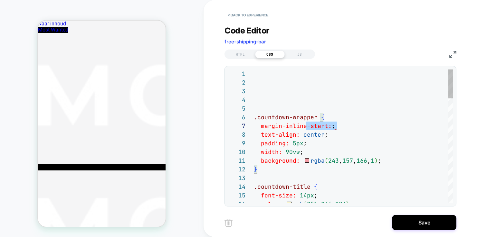
scroll to position [52, 0]
drag, startPoint x: 350, startPoint y: 126, endPoint x: 231, endPoint y: 127, distance: 119.2
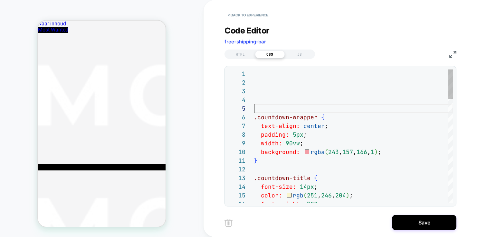
scroll to position [0, 0]
drag, startPoint x: 257, startPoint y: 106, endPoint x: 244, endPoint y: 52, distance: 55.3
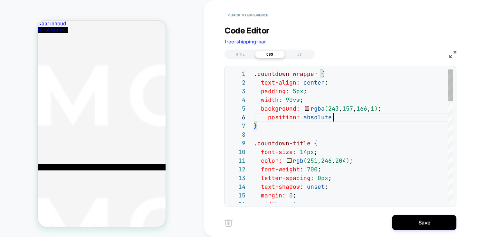
scroll to position [43, 80]
drag, startPoint x: 332, startPoint y: 118, endPoint x: 250, endPoint y: 118, distance: 81.8
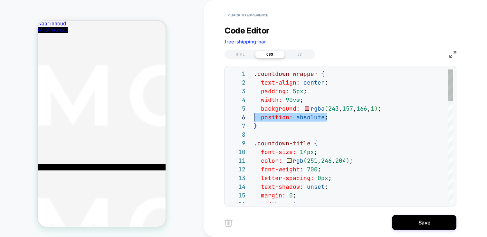
scroll to position [52, 73]
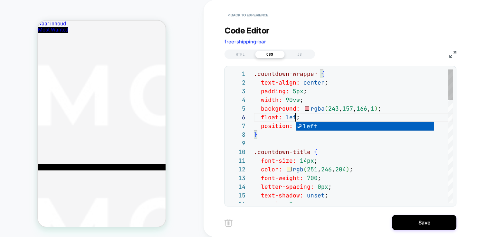
scroll to position [43, 45]
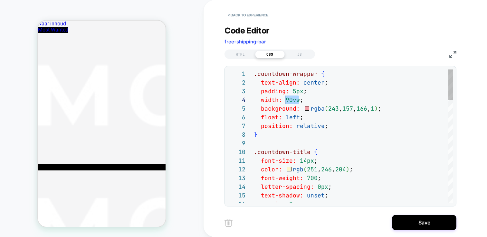
drag, startPoint x: 299, startPoint y: 100, endPoint x: 284, endPoint y: 100, distance: 14.8
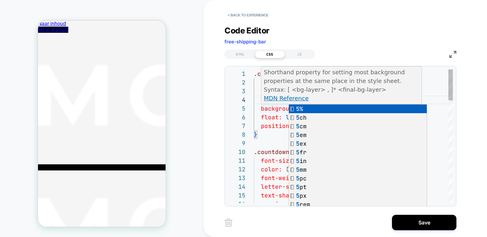
scroll to position [52, 21]
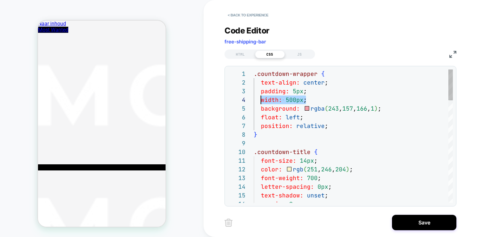
drag, startPoint x: 310, startPoint y: 100, endPoint x: 260, endPoint y: 100, distance: 49.9
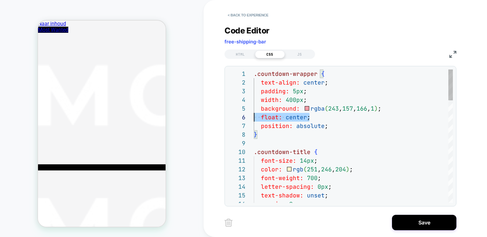
drag, startPoint x: 314, startPoint y: 119, endPoint x: 251, endPoint y: 118, distance: 63.8
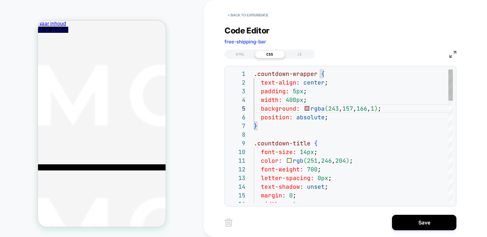
drag, startPoint x: 302, startPoint y: 101, endPoint x: 285, endPoint y: 101, distance: 16.7
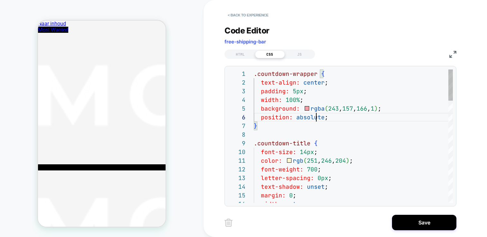
type textarea "**********"
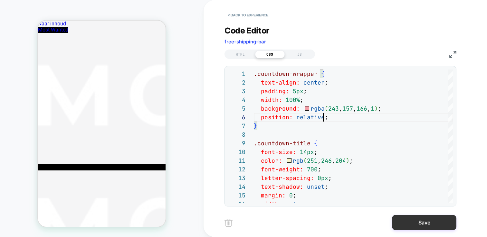
click at [442, 215] on div "Save" at bounding box center [340, 223] width 232 height 16
click at [441, 215] on button "Save" at bounding box center [424, 222] width 64 height 15
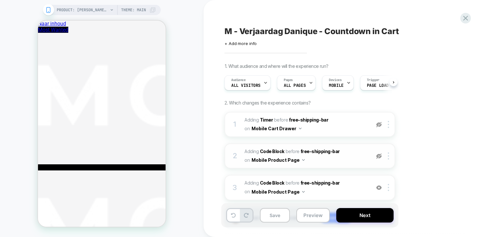
scroll to position [0, 0]
click at [276, 216] on button "Save" at bounding box center [275, 215] width 30 height 14
click at [378, 125] on img at bounding box center [378, 124] width 5 height 5
click at [379, 125] on img at bounding box center [378, 124] width 5 height 5
